Goal: Task Accomplishment & Management: Manage account settings

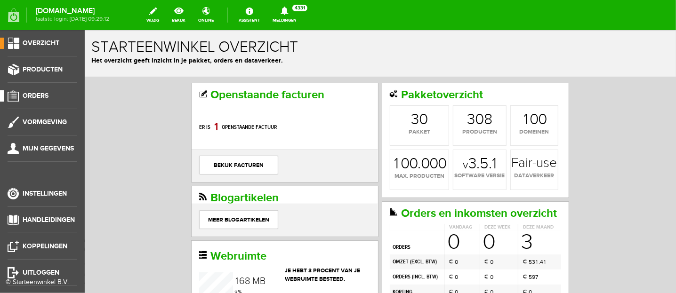
click at [41, 97] on span "Orders" at bounding box center [36, 96] width 26 height 8
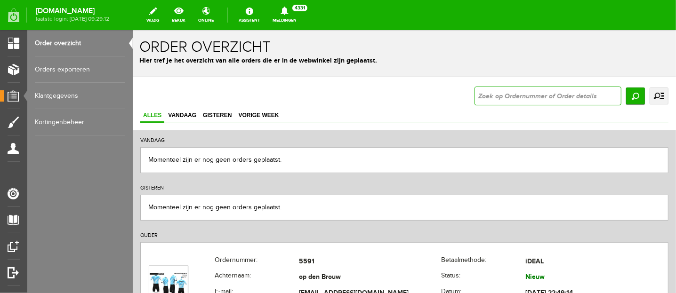
click at [483, 91] on input "text" at bounding box center [547, 95] width 147 height 19
type input "finis"
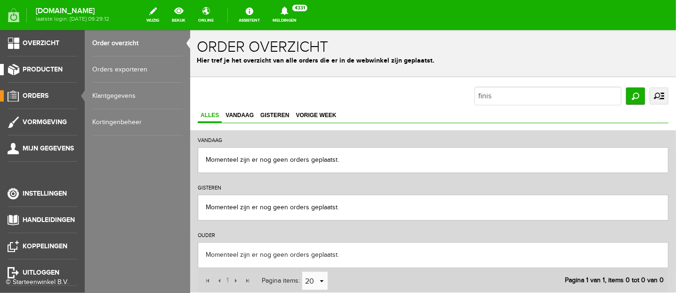
click at [31, 66] on span "Producten" at bounding box center [43, 69] width 40 height 8
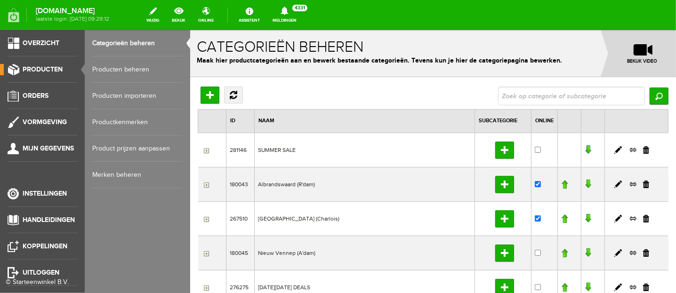
click at [117, 67] on link "Producten beheren" at bounding box center [137, 69] width 90 height 26
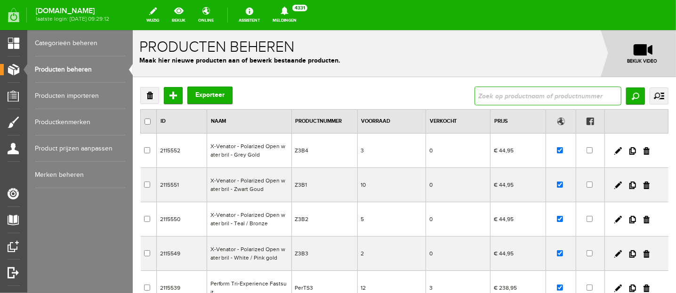
click at [494, 96] on input "text" at bounding box center [547, 95] width 147 height 19
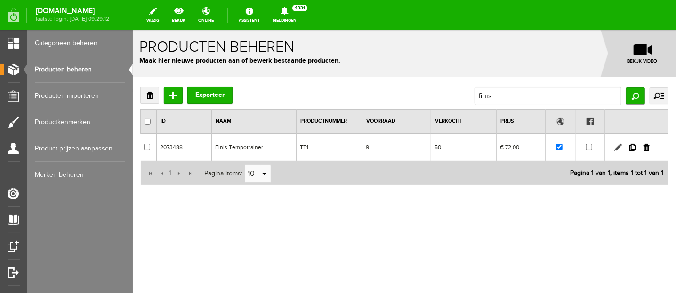
click at [618, 145] on link at bounding box center [618, 148] width 8 height 8
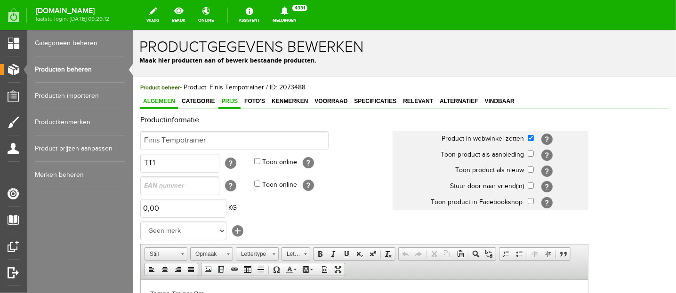
click at [227, 101] on span "Prijs" at bounding box center [229, 100] width 22 height 7
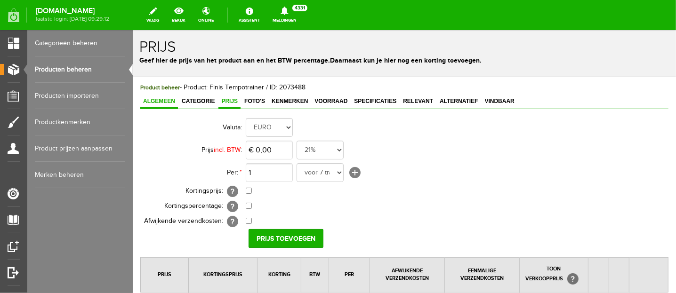
click at [158, 101] on span "Algemeen" at bounding box center [159, 100] width 38 height 7
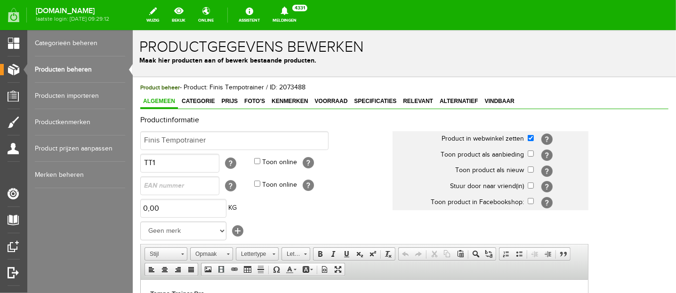
click at [73, 67] on link "Producten beheren" at bounding box center [80, 69] width 90 height 26
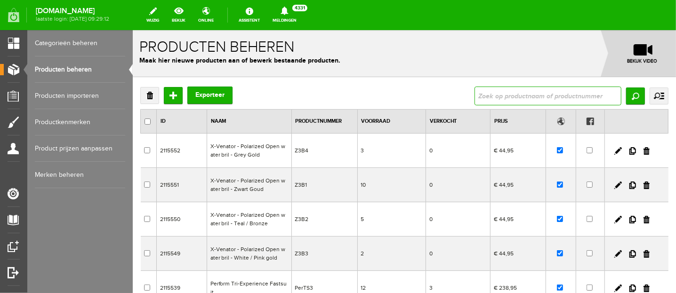
click at [478, 91] on input "text" at bounding box center [547, 95] width 147 height 19
type input "snorkel"
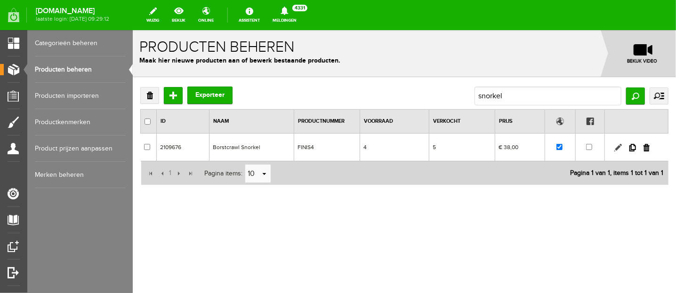
click at [617, 147] on link at bounding box center [618, 148] width 8 height 8
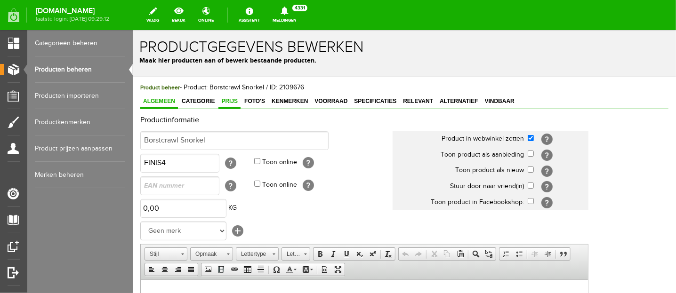
click at [230, 99] on span "Prijs" at bounding box center [229, 100] width 22 height 7
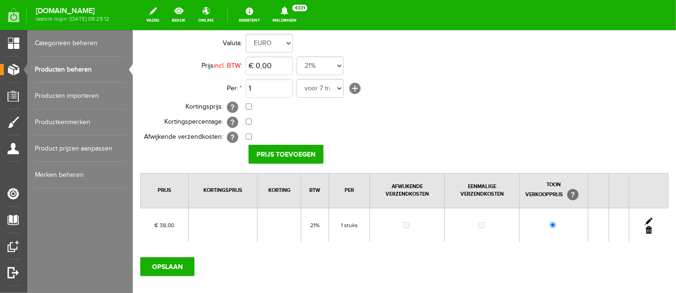
scroll to position [59, 0]
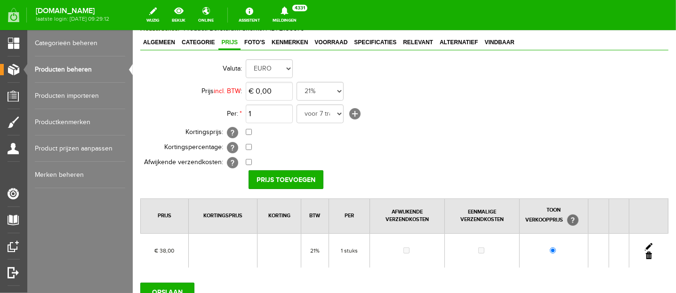
click at [644, 243] on link at bounding box center [648, 247] width 8 height 8
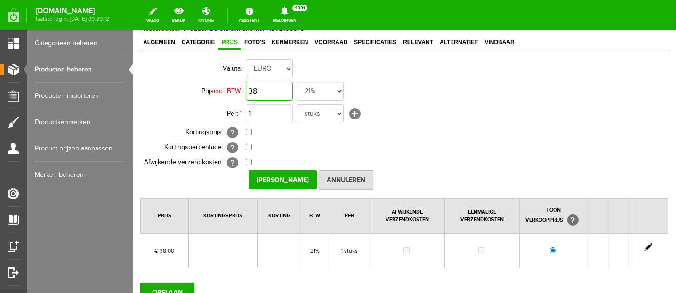
click at [283, 91] on input "38" at bounding box center [268, 90] width 47 height 19
type input "9"
type input "€ 40,00"
click at [278, 174] on input "[PERSON_NAME]" at bounding box center [282, 179] width 68 height 19
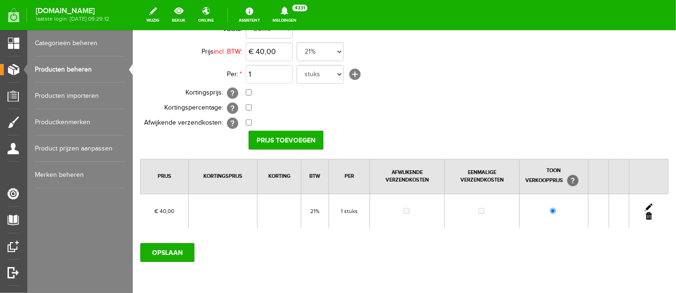
scroll to position [118, 0]
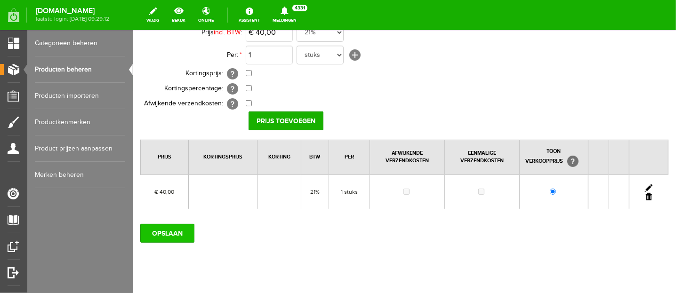
click at [160, 230] on input "OPSLAAN" at bounding box center [167, 233] width 54 height 19
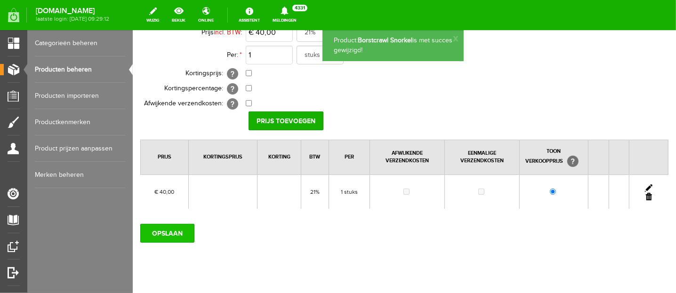
scroll to position [0, 0]
click at [644, 187] on link at bounding box center [648, 188] width 8 height 8
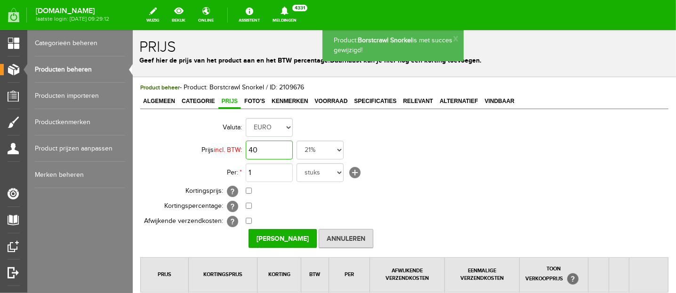
click at [275, 151] on input "40" at bounding box center [268, 149] width 47 height 19
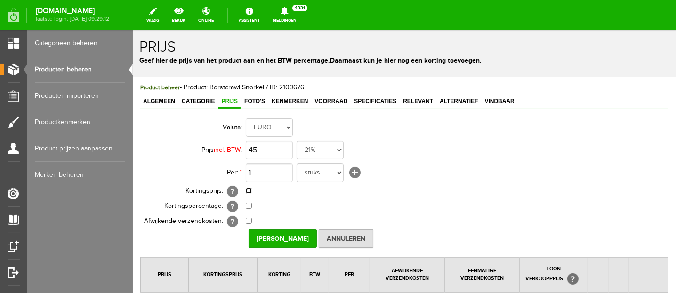
type input "€ 45,00"
click at [248, 188] on input "checkbox" at bounding box center [248, 190] width 6 height 6
checkbox input "true"
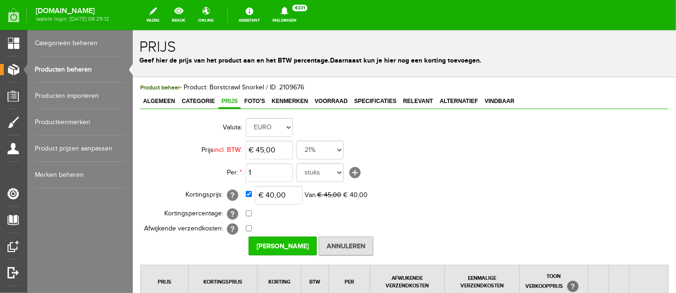
click at [288, 245] on input "[PERSON_NAME]" at bounding box center [282, 245] width 68 height 19
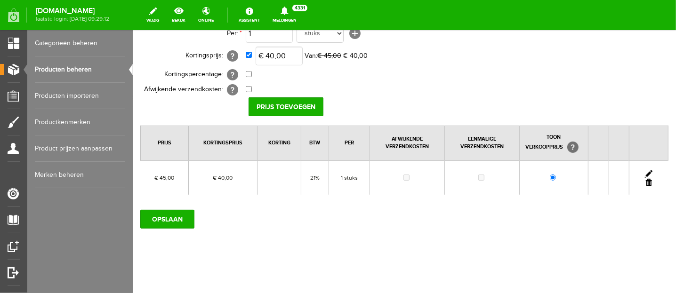
scroll to position [144, 0]
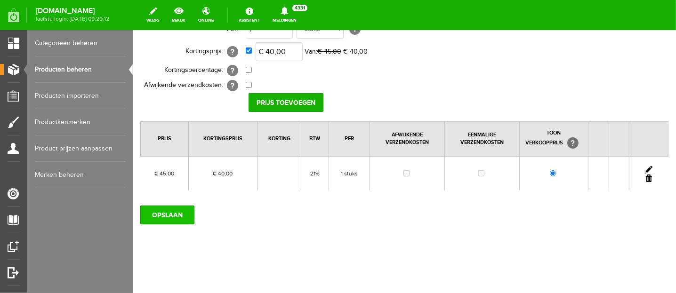
click at [180, 217] on input "OPSLAAN" at bounding box center [167, 214] width 54 height 19
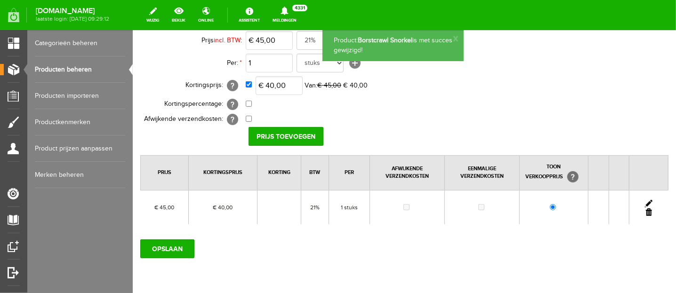
scroll to position [85, 0]
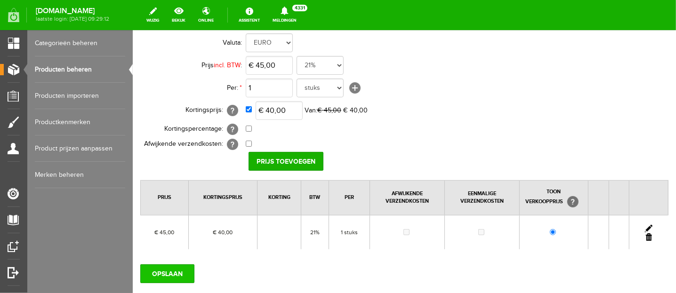
click at [157, 270] on input "OPSLAAN" at bounding box center [167, 273] width 54 height 19
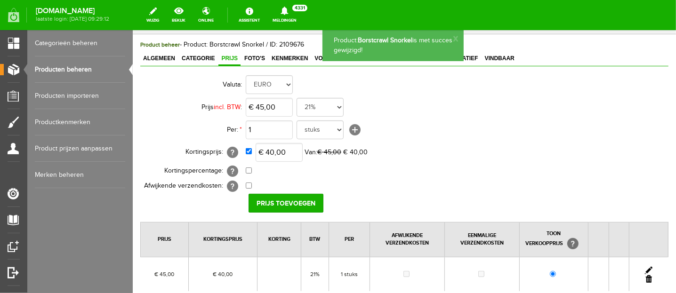
scroll to position [0, 0]
